Goal: Information Seeking & Learning: Learn about a topic

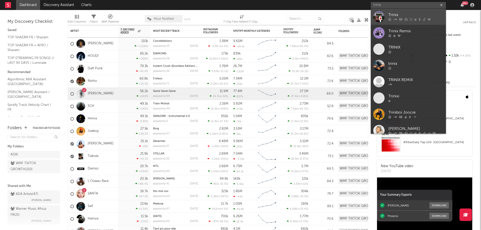
type input "trinix"
click at [410, 18] on div "Trinix" at bounding box center [415, 15] width 55 height 6
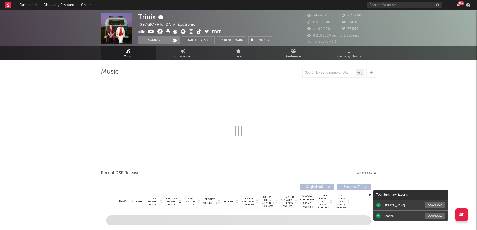
select select "6m"
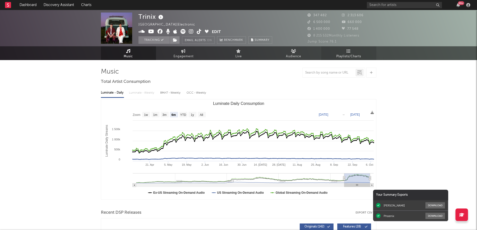
click at [352, 54] on span "Playlists/Charts" at bounding box center [348, 57] width 25 height 6
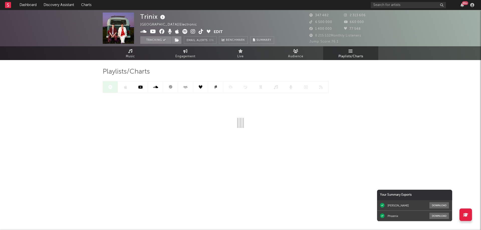
click at [170, 85] on link at bounding box center [170, 86] width 15 height 11
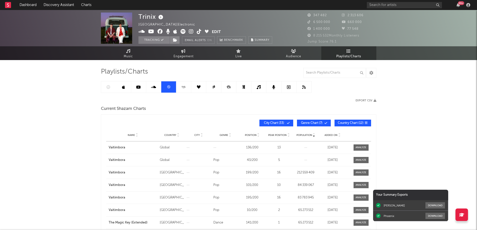
click at [334, 134] on span "Added On" at bounding box center [331, 135] width 13 height 3
click at [111, 85] on link at bounding box center [108, 86] width 15 height 11
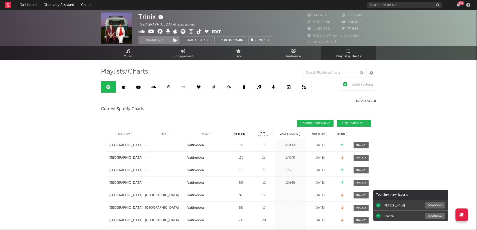
click at [322, 133] on span "Added On" at bounding box center [318, 134] width 13 height 3
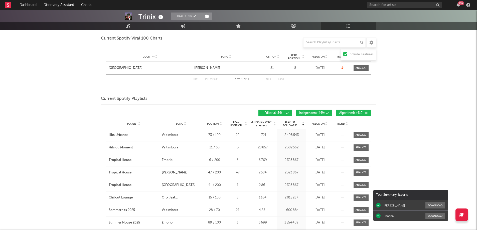
scroll to position [225, 0]
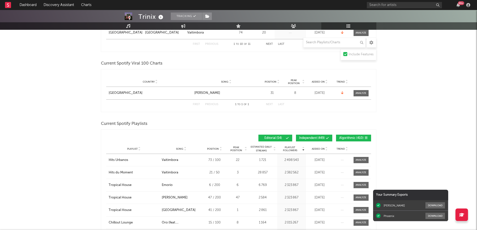
click at [320, 148] on span "Added On" at bounding box center [318, 148] width 13 height 3
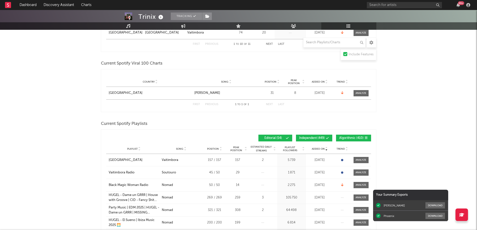
click at [290, 147] on span "Playlist Followers" at bounding box center [289, 149] width 23 height 6
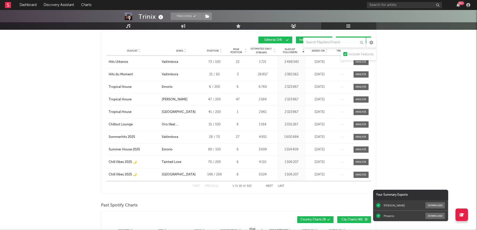
scroll to position [326, 0]
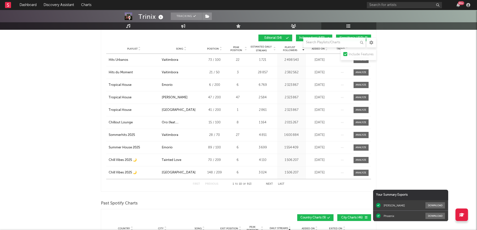
click at [271, 184] on button "Next" at bounding box center [269, 184] width 7 height 3
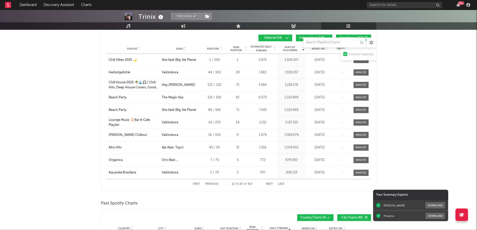
click at [271, 184] on button "Next" at bounding box center [269, 184] width 7 height 3
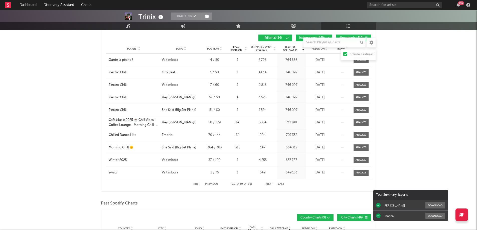
click at [271, 184] on button "Next" at bounding box center [269, 184] width 7 height 3
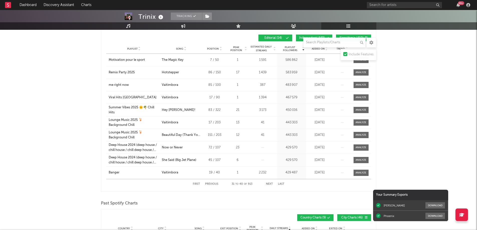
click at [271, 184] on button "Next" at bounding box center [269, 184] width 7 height 3
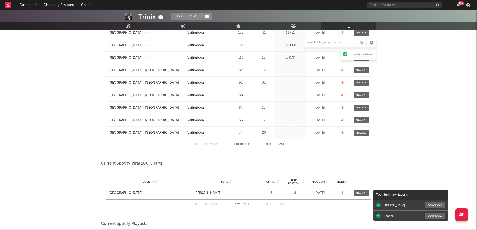
scroll to position [0, 0]
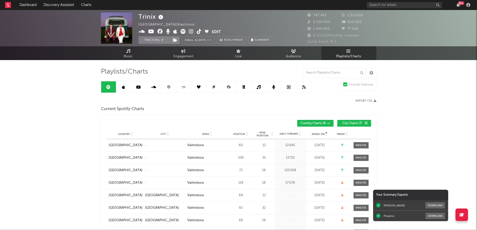
click at [167, 89] on link at bounding box center [168, 86] width 15 height 11
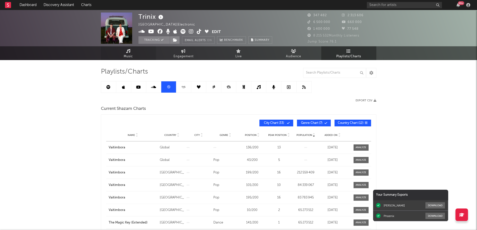
click at [126, 57] on span "Music" at bounding box center [128, 57] width 9 height 6
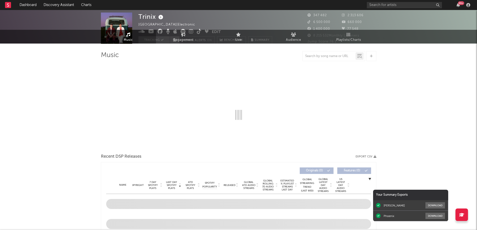
select select "6m"
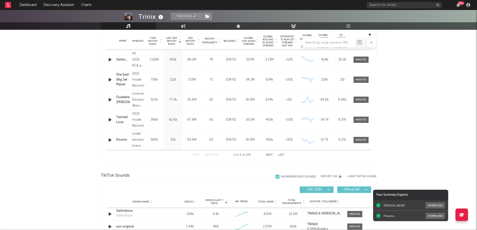
scroll to position [300, 0]
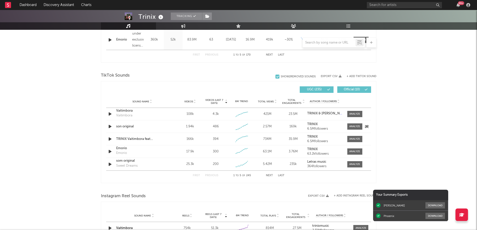
click at [108, 125] on icon "button" at bounding box center [109, 126] width 5 height 6
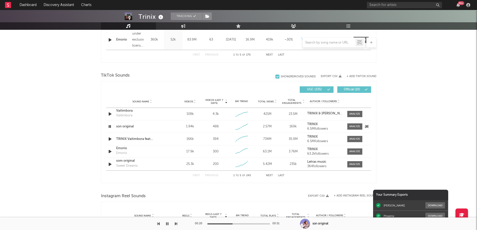
click at [109, 126] on icon "button" at bounding box center [109, 126] width 5 height 6
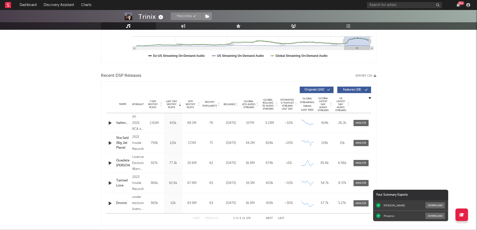
scroll to position [0, 0]
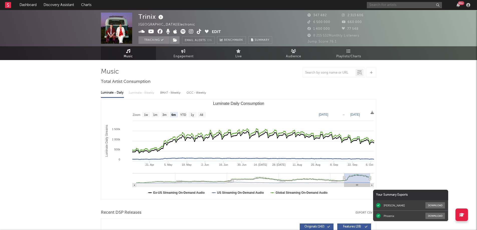
click at [372, 5] on input "text" at bounding box center [404, 5] width 75 height 6
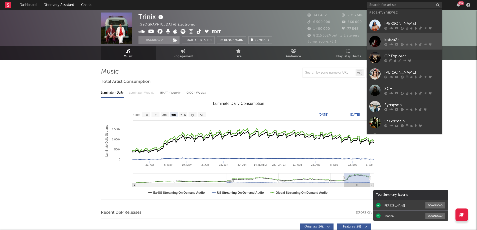
click at [398, 47] on link "kobzx2z" at bounding box center [404, 41] width 75 height 16
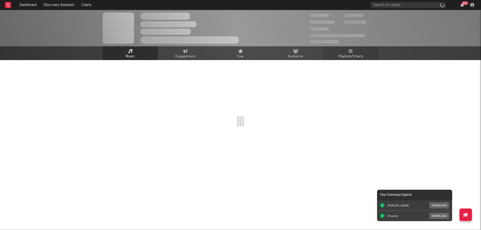
click at [352, 53] on icon at bounding box center [351, 51] width 4 height 4
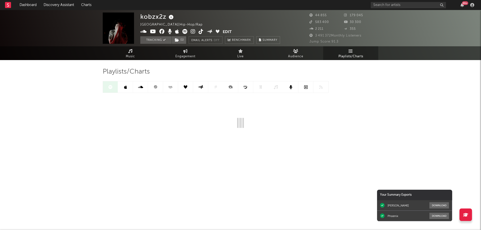
click at [156, 87] on icon at bounding box center [155, 86] width 3 height 3
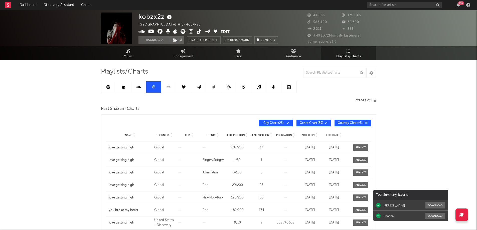
click at [108, 88] on icon at bounding box center [108, 87] width 4 height 4
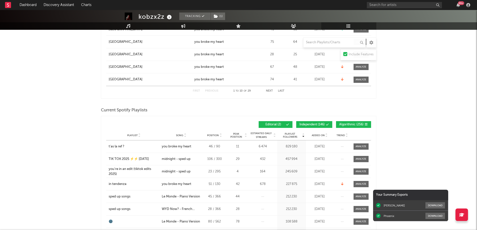
scroll to position [175, 0]
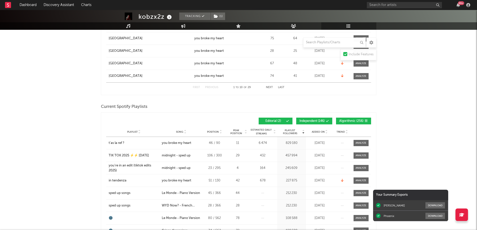
click at [314, 132] on span "Added On" at bounding box center [318, 131] width 13 height 3
click at [315, 131] on span "Added On" at bounding box center [318, 131] width 13 height 3
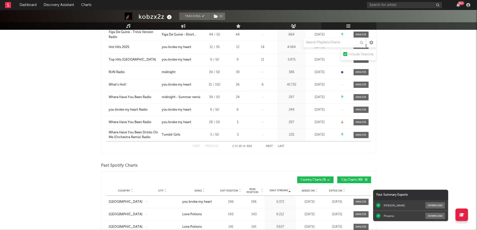
scroll to position [376, 0]
